Goal: Transaction & Acquisition: Purchase product/service

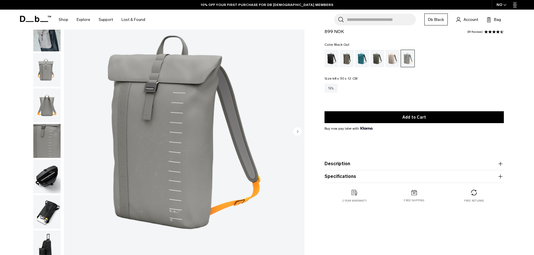
click at [327, 59] on div "Black Out" at bounding box center [331, 58] width 14 height 17
